Goal: Task Accomplishment & Management: Use online tool/utility

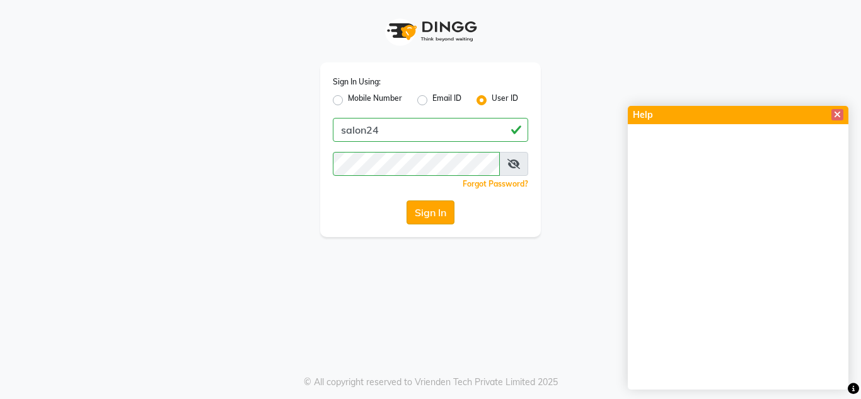
click at [424, 212] on button "Sign In" at bounding box center [430, 212] width 48 height 24
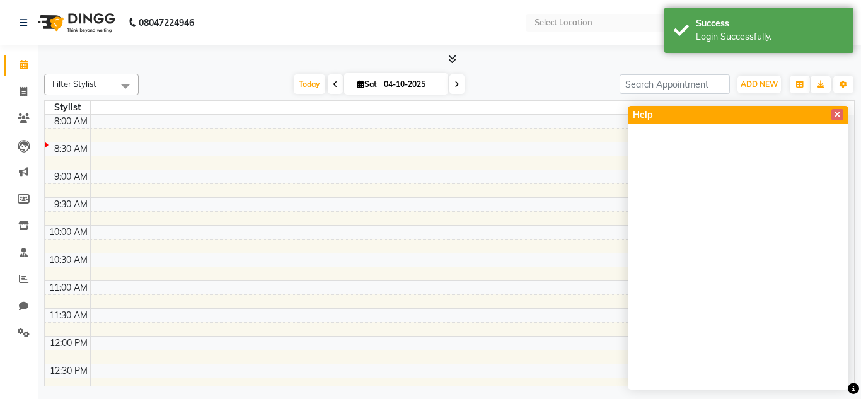
select select "en"
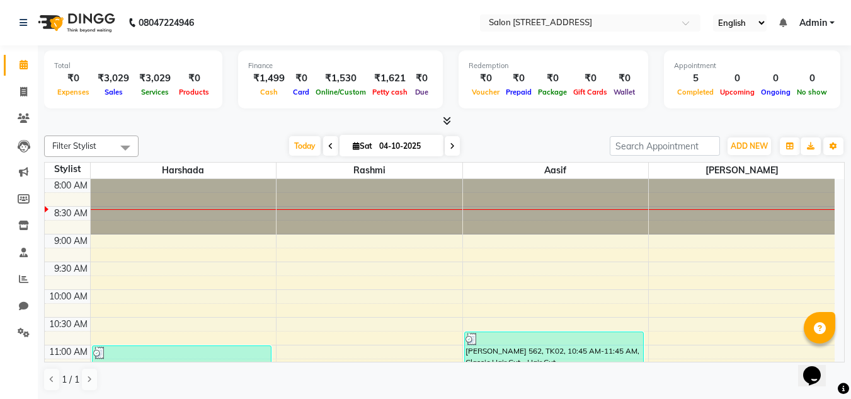
click at [834, 354] on div "Opens Chat This icon Opens the chat window." at bounding box center [819, 354] width 30 height 0
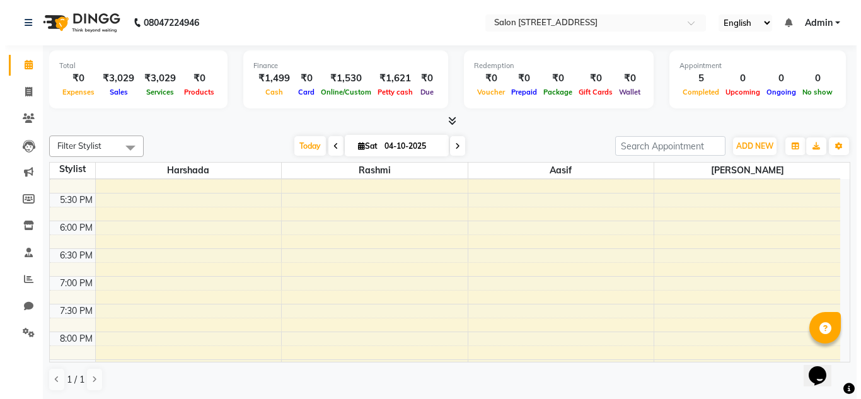
scroll to position [538, 0]
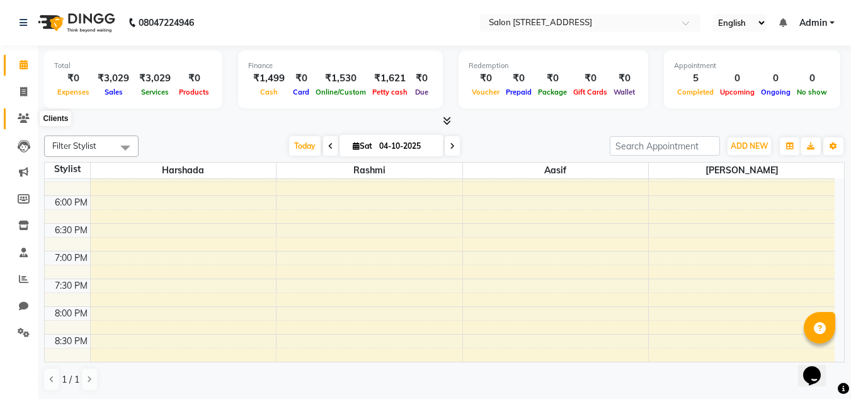
click at [26, 116] on icon at bounding box center [24, 117] width 12 height 9
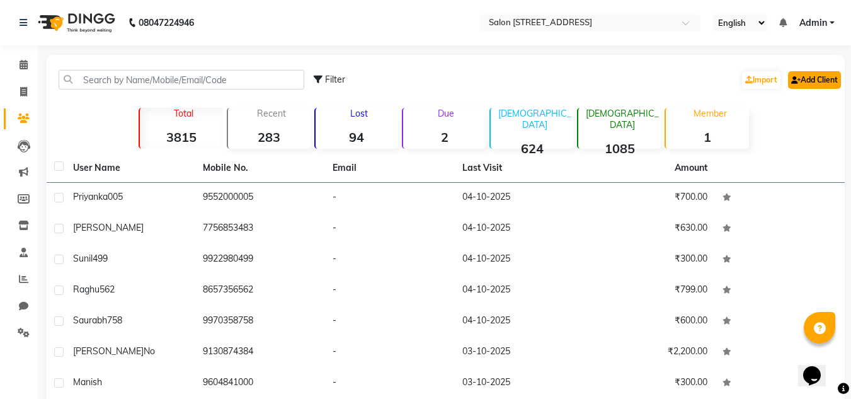
click at [802, 81] on link "Add Client" at bounding box center [814, 80] width 53 height 18
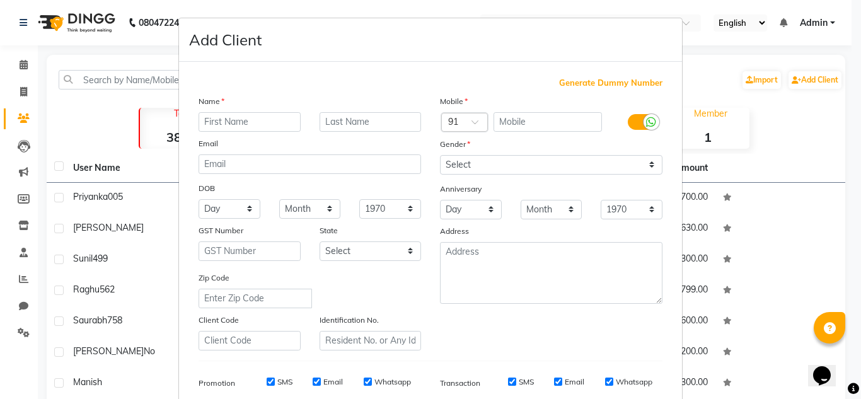
click at [804, 108] on ngb-modal-window "Add Client Generate Dummy Number Name Email DOB Day 01 02 03 04 05 06 07 08 09 …" at bounding box center [430, 199] width 861 height 399
click at [781, 116] on ngb-modal-window "Add Client Generate Dummy Number Name Email DOB Day 01 02 03 04 05 06 07 08 09 …" at bounding box center [430, 199] width 861 height 399
click at [780, 113] on ngb-modal-window "Add Client Generate Dummy Number Name Email DOB Day 01 02 03 04 05 06 07 08 09 …" at bounding box center [430, 199] width 861 height 399
drag, startPoint x: 780, startPoint y: 112, endPoint x: 753, endPoint y: 73, distance: 47.2
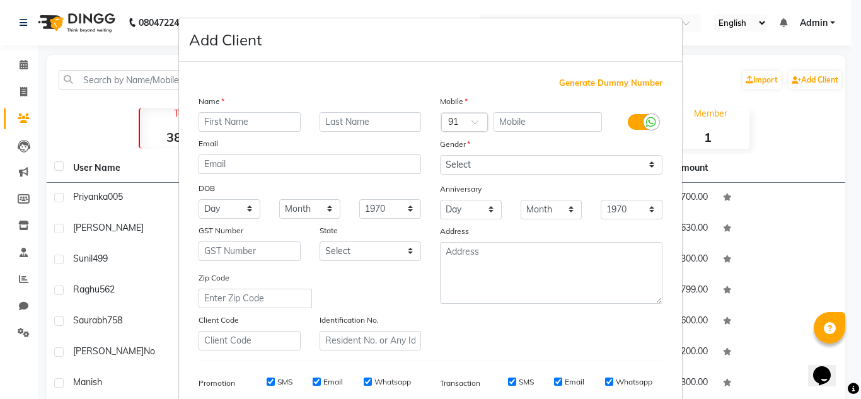
click at [753, 73] on ngb-modal-window "Add Client Generate Dummy Number Name Email DOB Day 01 02 03 04 05 06 07 08 09 …" at bounding box center [430, 199] width 861 height 399
click at [752, 79] on ngb-modal-window "Add Client Generate Dummy Number Name Email DOB Day 01 02 03 04 05 06 07 08 09 …" at bounding box center [430, 199] width 861 height 399
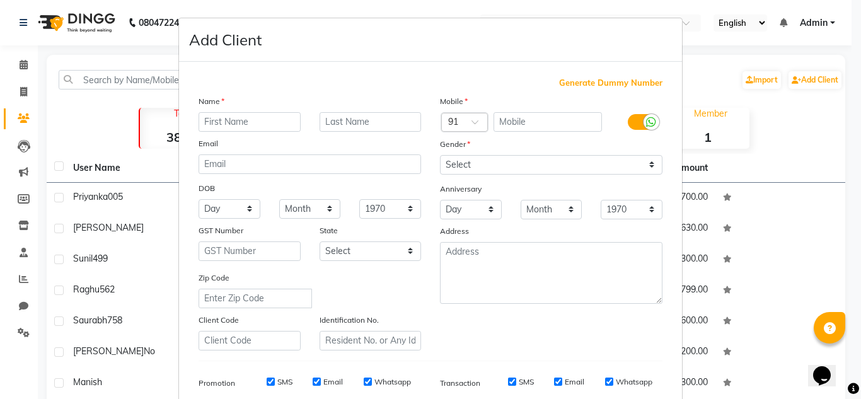
scroll to position [183, 0]
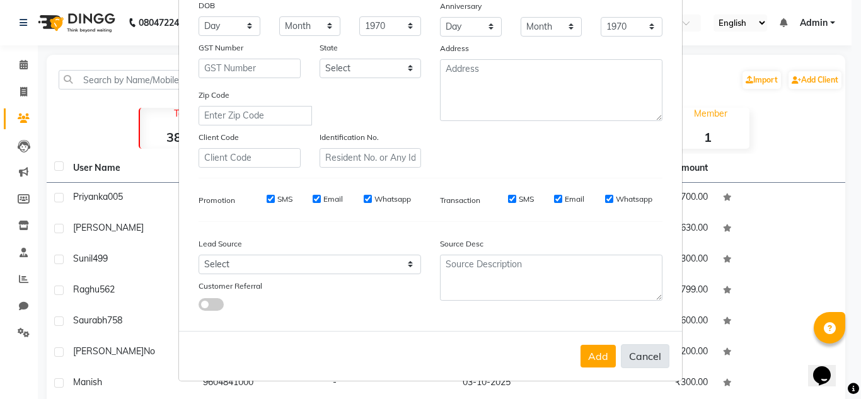
click at [642, 352] on button "Cancel" at bounding box center [645, 356] width 49 height 24
select select
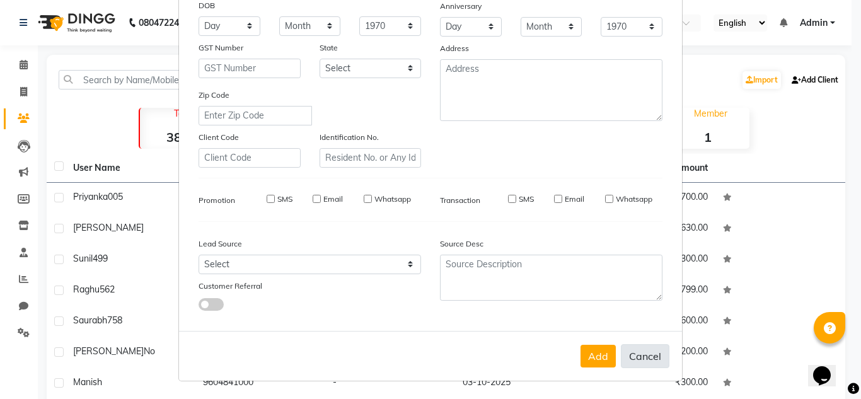
select select
checkbox input "false"
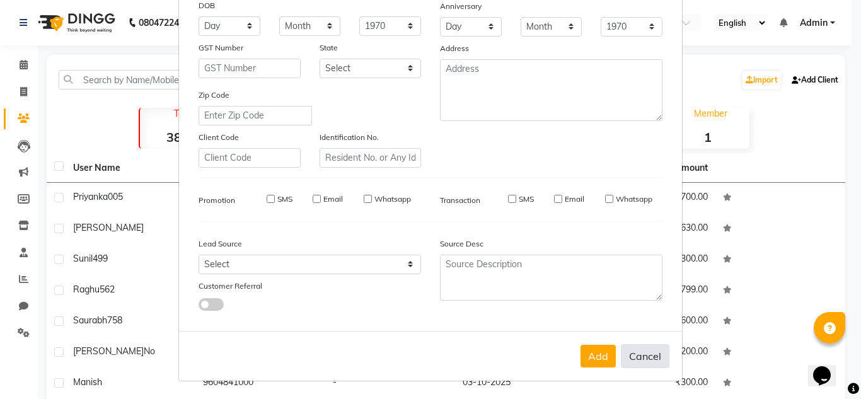
checkbox input "false"
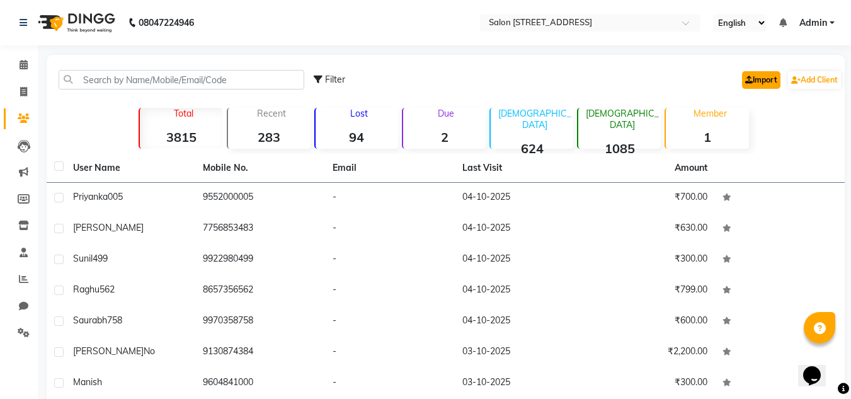
click at [749, 78] on link "Import" at bounding box center [761, 80] width 38 height 18
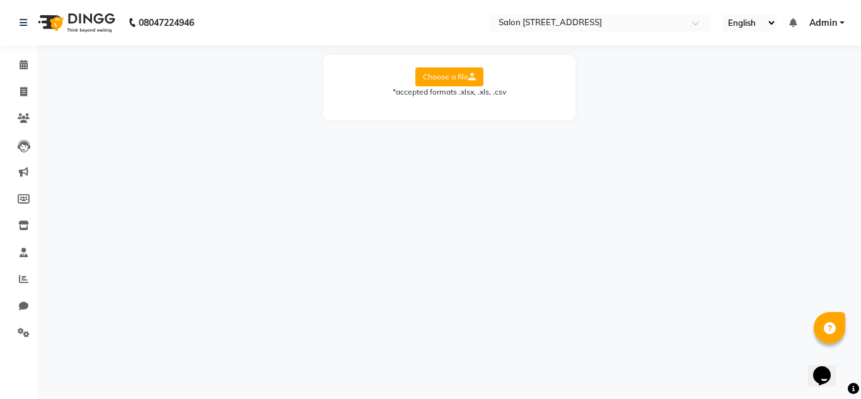
click at [446, 70] on label "Choose a file" at bounding box center [449, 76] width 68 height 19
click at [0, 0] on input "Choose a file" at bounding box center [0, 0] width 0 height 0
click at [459, 76] on label "Choose a file" at bounding box center [449, 76] width 68 height 19
click at [0, 0] on input "Choose a file" at bounding box center [0, 0] width 0 height 0
click at [469, 73] on icon at bounding box center [472, 77] width 8 height 8
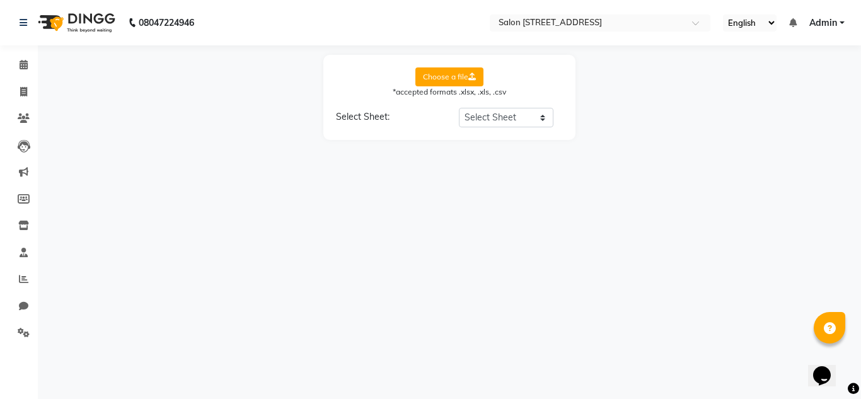
click at [0, 0] on input "Choose a file" at bounding box center [0, 0] width 0 height 0
click at [444, 72] on label "Choose a file" at bounding box center [449, 76] width 68 height 19
click at [0, 0] on input "Choose a file" at bounding box center [0, 0] width 0 height 0
click at [452, 74] on label "Choose a file" at bounding box center [449, 76] width 68 height 19
click at [0, 0] on input "Choose a file" at bounding box center [0, 0] width 0 height 0
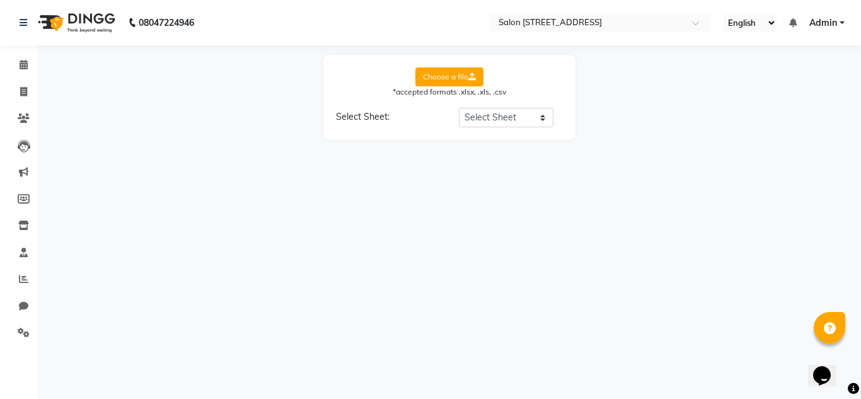
click at [448, 78] on label "Choose a file" at bounding box center [449, 76] width 68 height 19
click at [0, 0] on input "Choose a file" at bounding box center [0, 0] width 0 height 0
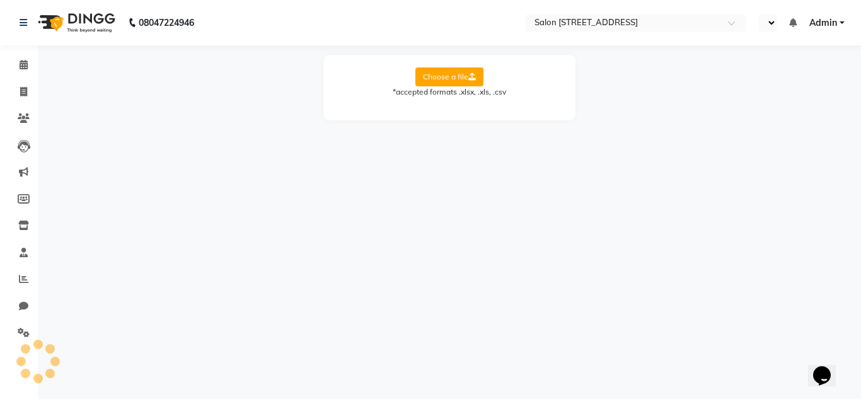
select select "en"
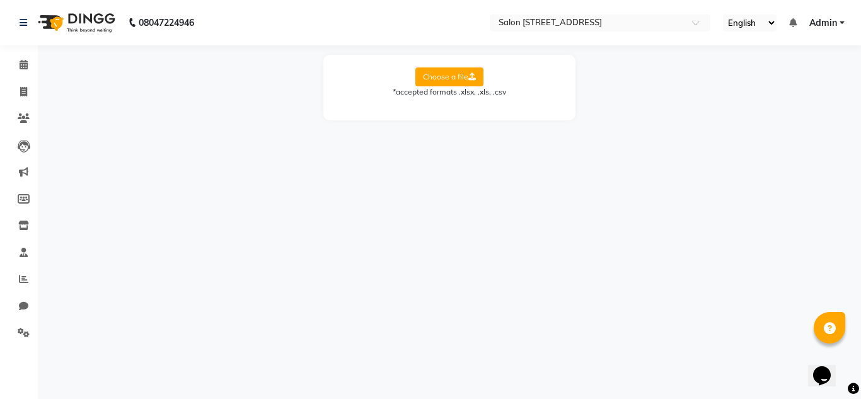
click at [437, 75] on label "Choose a file" at bounding box center [449, 76] width 68 height 19
click at [0, 0] on input "Choose a file" at bounding box center [0, 0] width 0 height 0
click at [454, 72] on label "Choose a file" at bounding box center [449, 76] width 68 height 19
click at [0, 0] on input "Choose a file" at bounding box center [0, 0] width 0 height 0
click at [500, 115] on select "Select Sheet TransactionSummary-2024-10-01-t" at bounding box center [506, 118] width 95 height 20
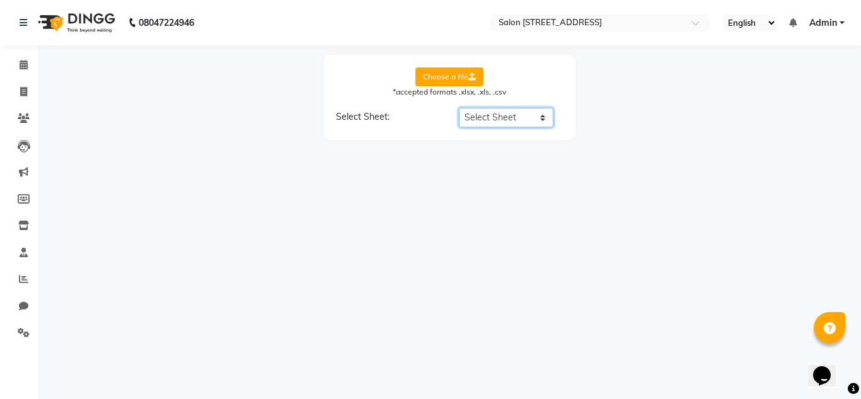
select select "TransactionSummary-2024-10-01-t"
click at [459, 108] on select "Select Sheet TransactionSummary-2024-10-01-t" at bounding box center [506, 118] width 95 height 20
select select "phone"
select select "email"
select select "gender"
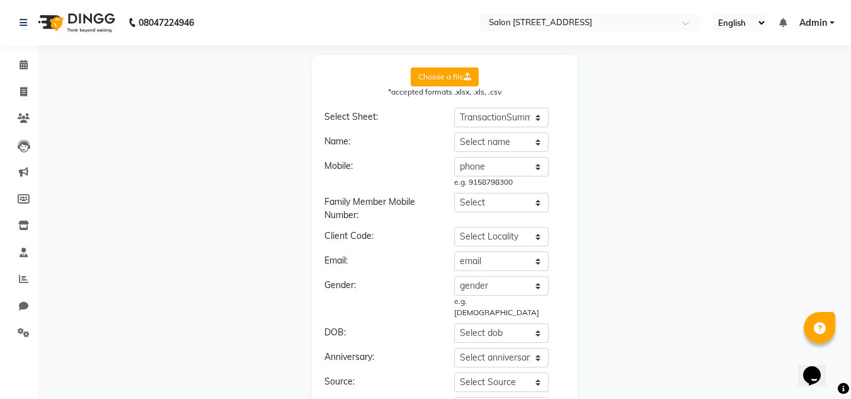
click at [438, 75] on label "Choose a file" at bounding box center [445, 76] width 68 height 19
click at [0, 0] on input "Choose a file" at bounding box center [0, 0] width 0 height 0
click at [208, 215] on div "Choose a file *accepted formats .xlsx, .xls, .csv Select Sheet: Select Sheet Tr…" at bounding box center [444, 318] width 801 height 526
click at [242, 146] on div "Choose a file *accepted formats .xlsx, .xls, .csv Select Sheet: Select Sheet Tr…" at bounding box center [444, 318] width 801 height 526
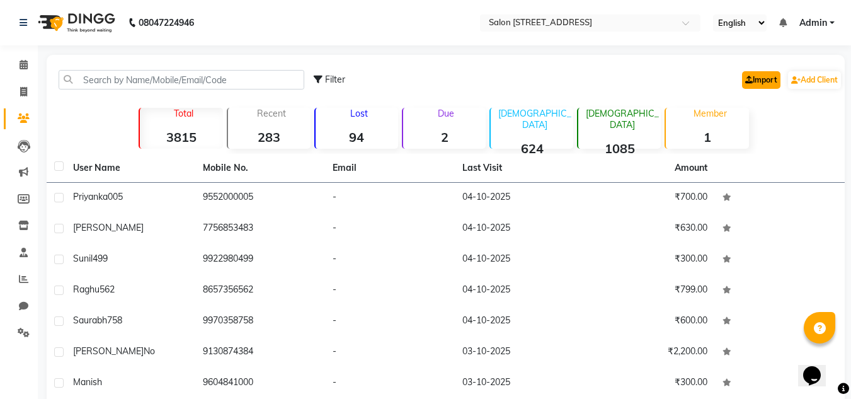
click at [756, 76] on link "Import" at bounding box center [761, 80] width 38 height 18
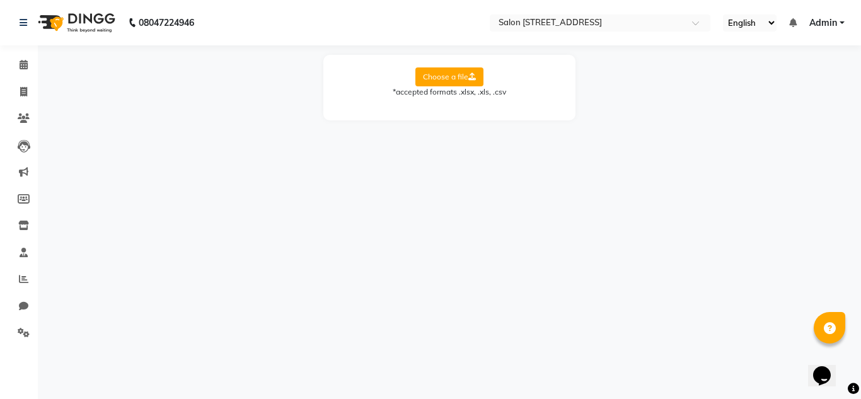
click at [450, 76] on label "Choose a file" at bounding box center [449, 76] width 68 height 19
click at [0, 0] on input "Choose a file" at bounding box center [0, 0] width 0 height 0
click at [20, 280] on icon at bounding box center [23, 278] width 9 height 9
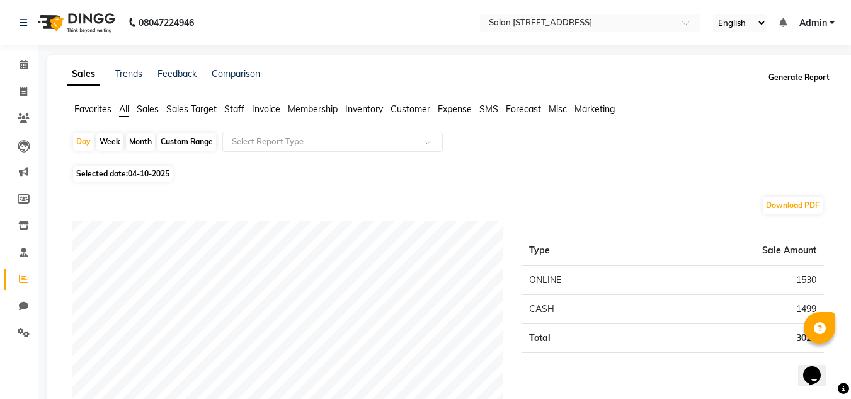
click at [802, 78] on button "Generate Report" at bounding box center [799, 78] width 67 height 18
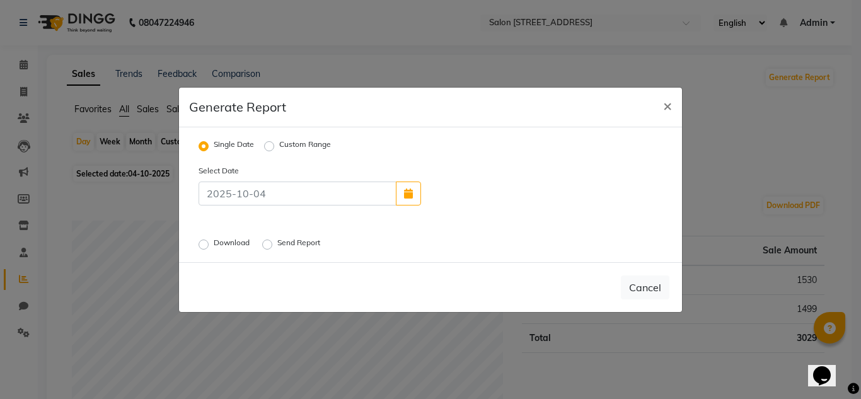
click at [279, 146] on label "Custom Range" at bounding box center [305, 146] width 52 height 15
click at [268, 146] on input "Custom Range" at bounding box center [271, 145] width 9 height 9
radio input "true"
select select "10"
select select "2025"
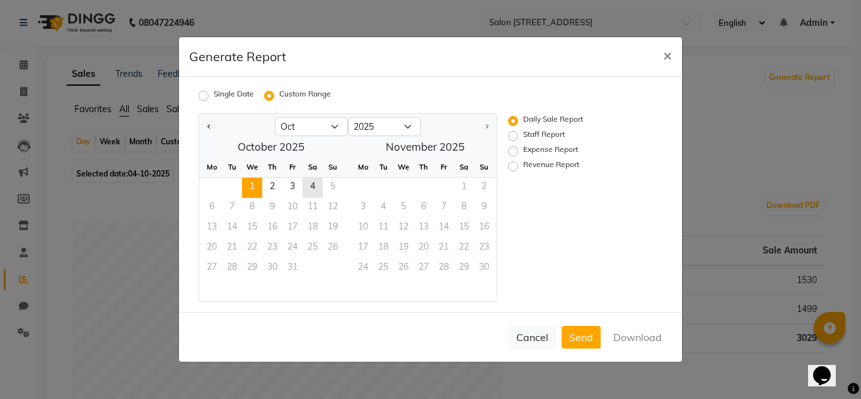
click at [256, 184] on span "1" at bounding box center [252, 188] width 20 height 20
click at [316, 185] on span "4" at bounding box center [313, 188] width 20 height 20
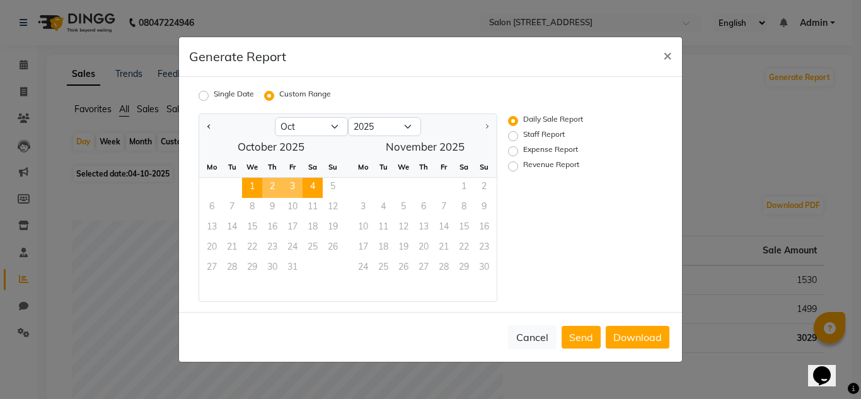
click at [523, 165] on label "Revenue Report" at bounding box center [551, 166] width 56 height 15
click at [514, 165] on input "Revenue Report" at bounding box center [514, 166] width 9 height 9
radio input "true"
click at [633, 338] on button "Download" at bounding box center [638, 337] width 64 height 23
